Goal: Information Seeking & Learning: Learn about a topic

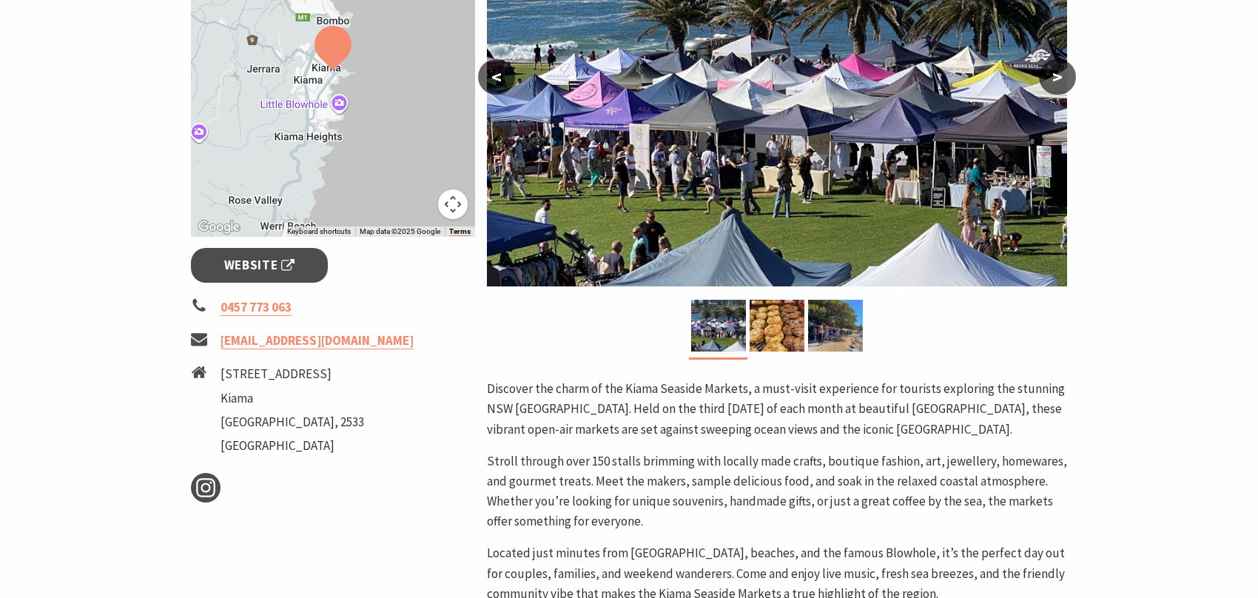
scroll to position [222, 0]
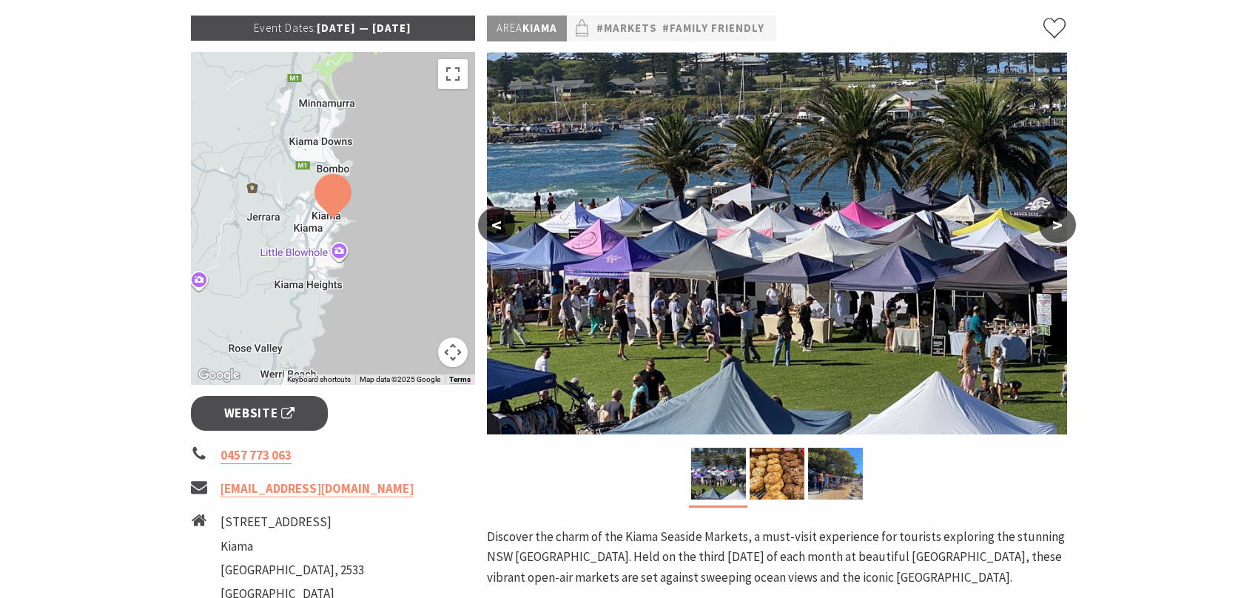
click at [357, 27] on p "Event Dates: [DATE] — [DATE]" at bounding box center [333, 28] width 284 height 25
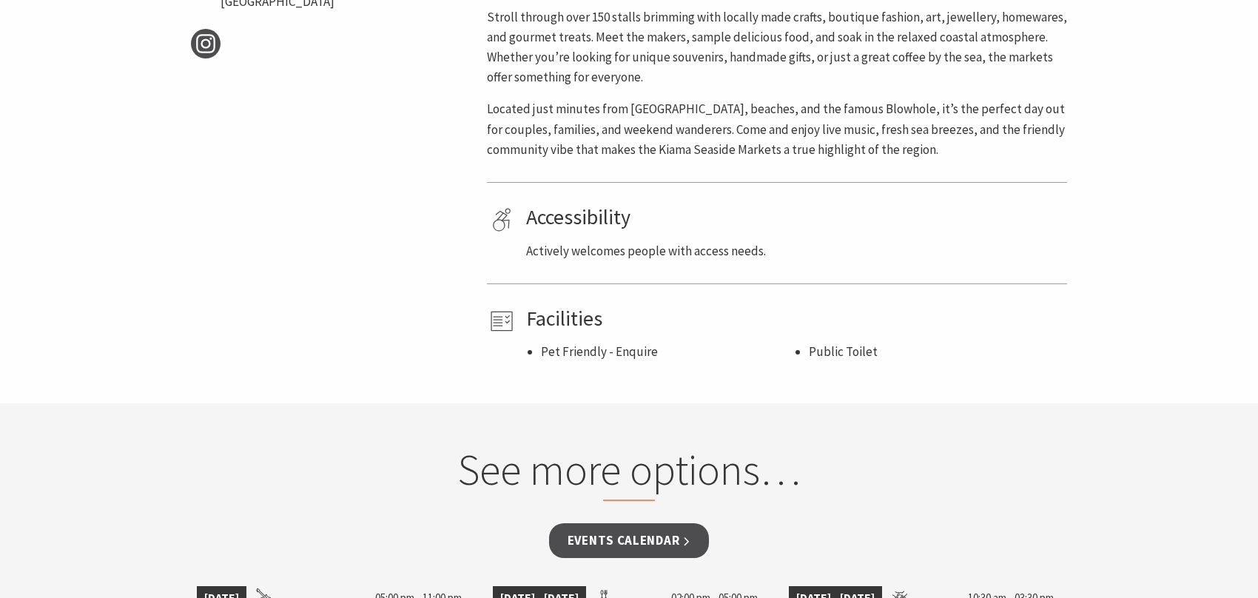
scroll to position [1110, 0]
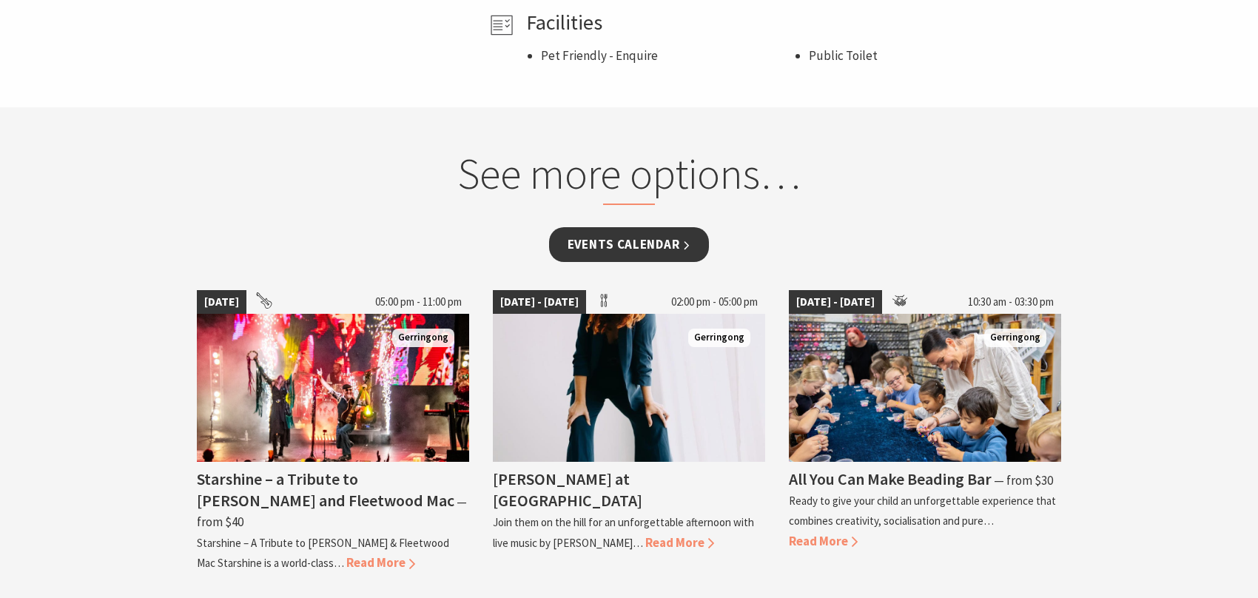
click at [608, 234] on link "Events Calendar" at bounding box center [629, 244] width 161 height 35
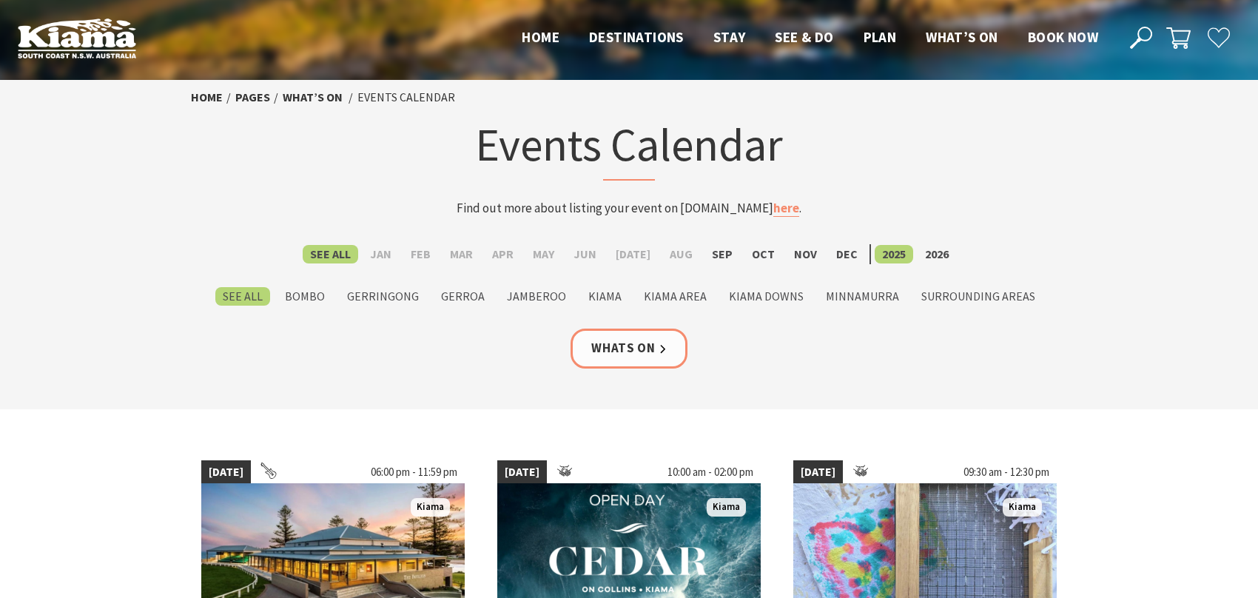
scroll to position [148, 0]
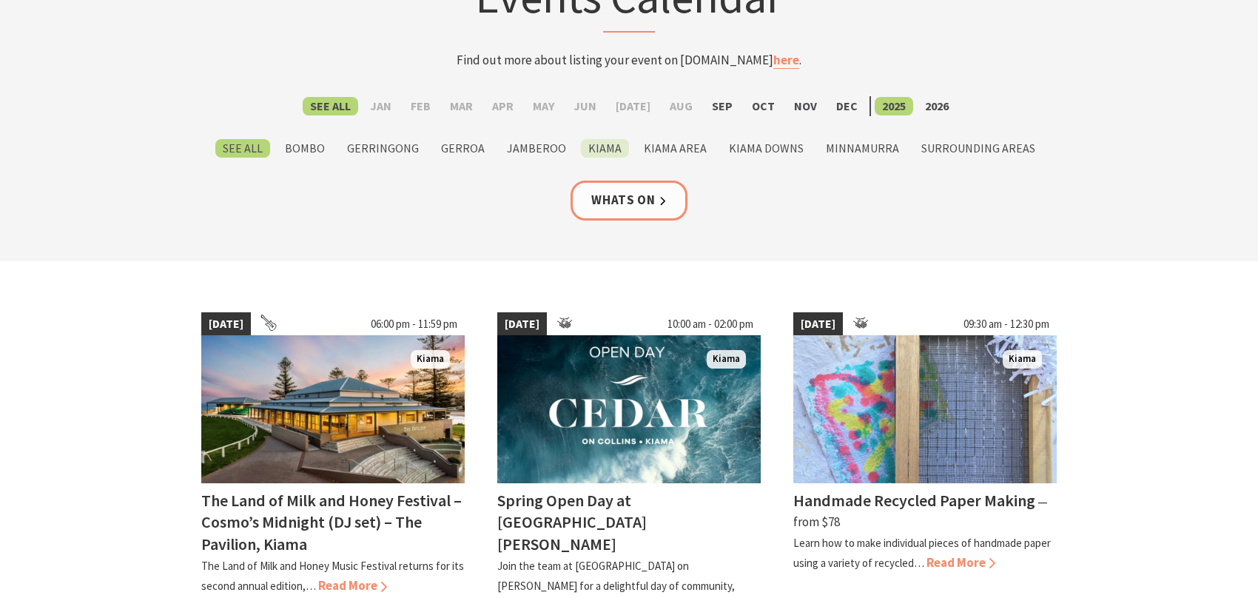
click at [604, 152] on label "Kiama" at bounding box center [605, 148] width 48 height 18
click at [0, 0] on input "Kiama" at bounding box center [0, 0] width 0 height 0
click at [606, 151] on label "Kiama" at bounding box center [605, 148] width 48 height 18
click at [0, 0] on input "Kiama" at bounding box center [0, 0] width 0 height 0
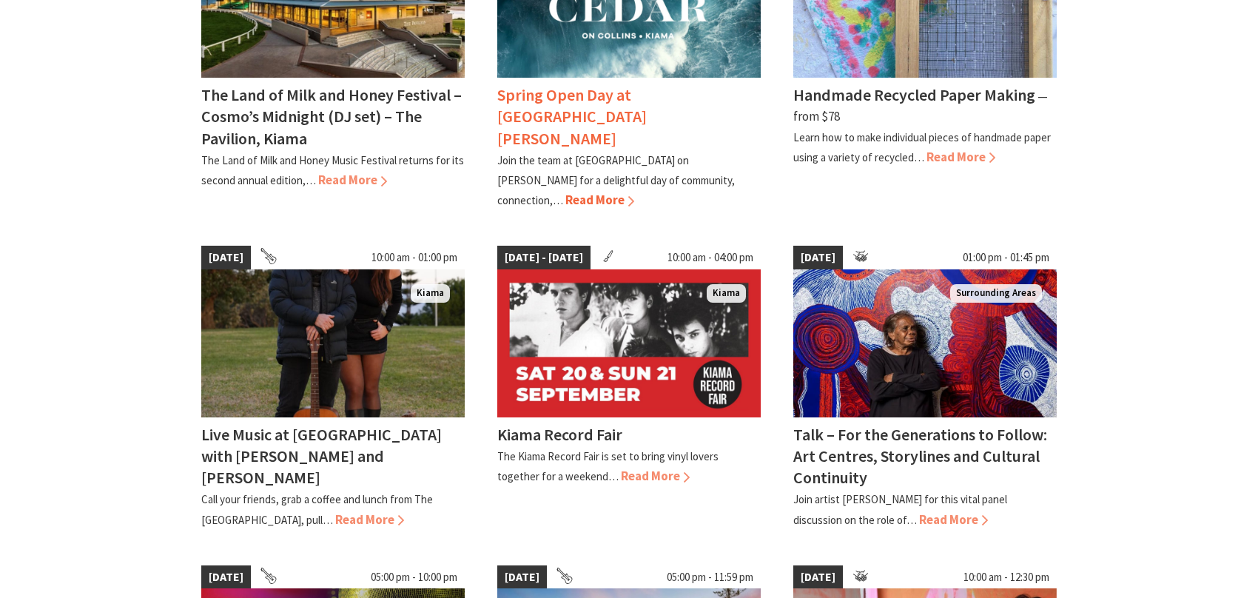
scroll to position [740, 0]
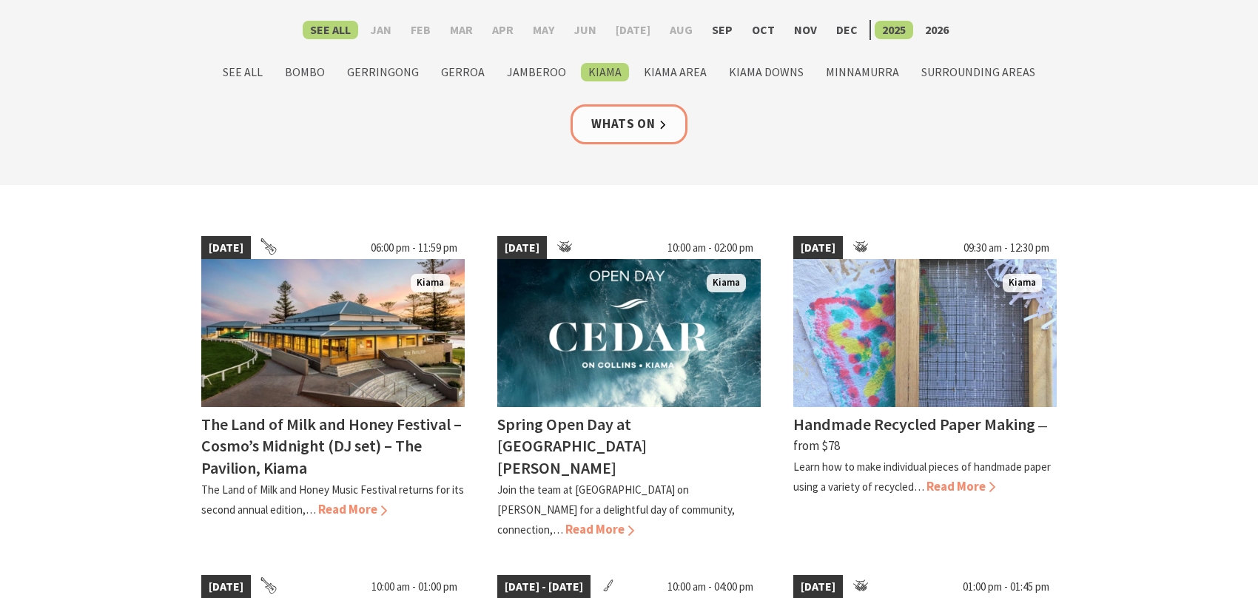
scroll to position [222, 0]
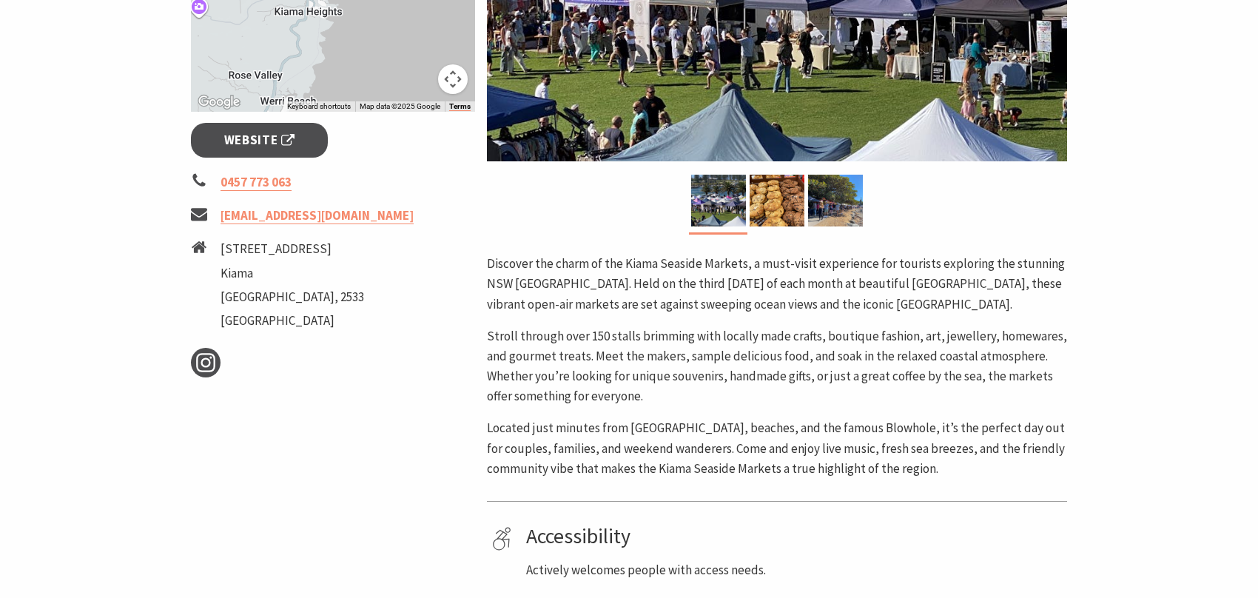
scroll to position [518, 0]
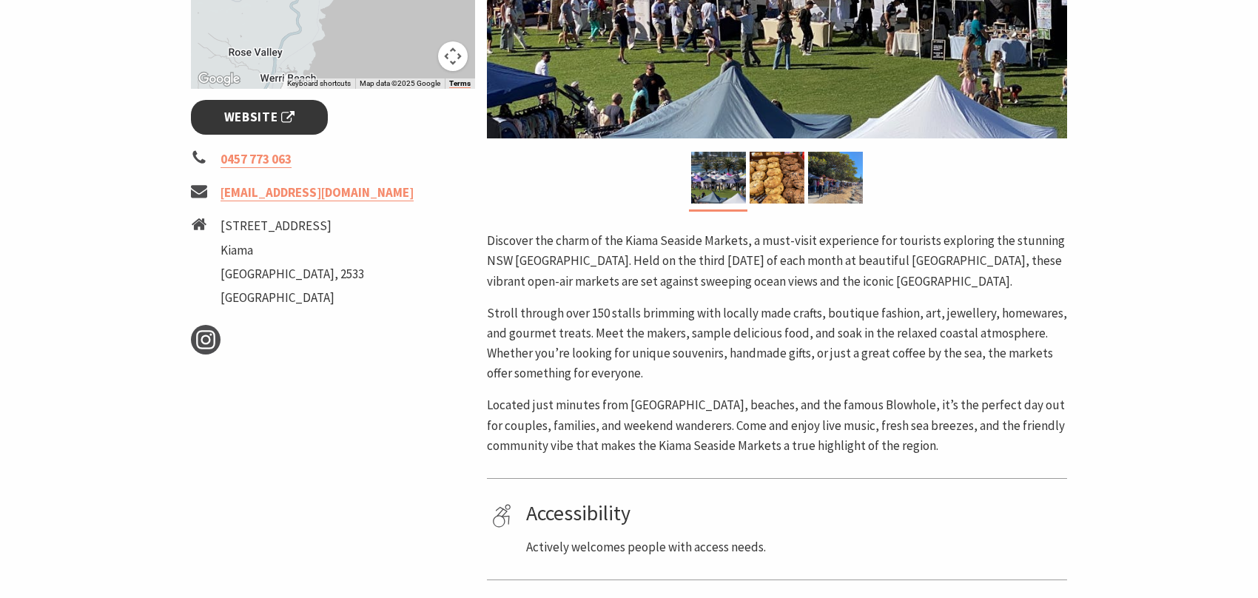
click at [283, 118] on span "Website" at bounding box center [259, 117] width 71 height 20
